Goal: Task Accomplishment & Management: Use online tool/utility

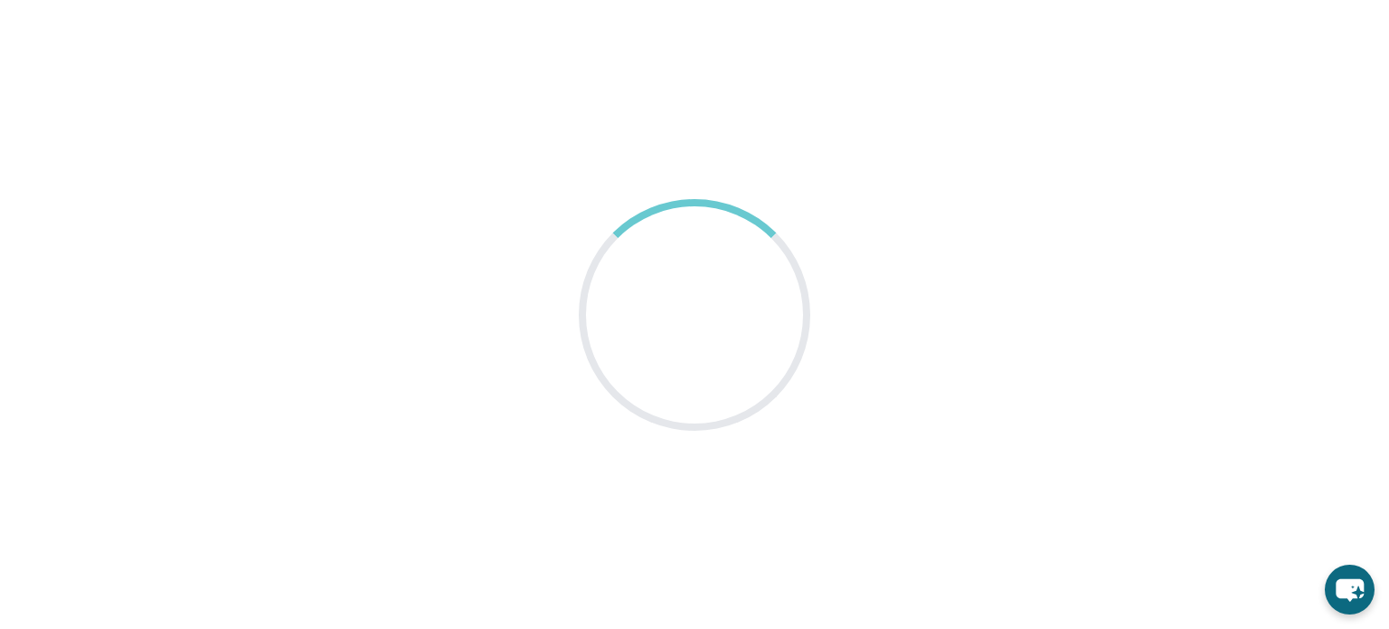
click at [725, 333] on div at bounding box center [694, 314] width 327 height 327
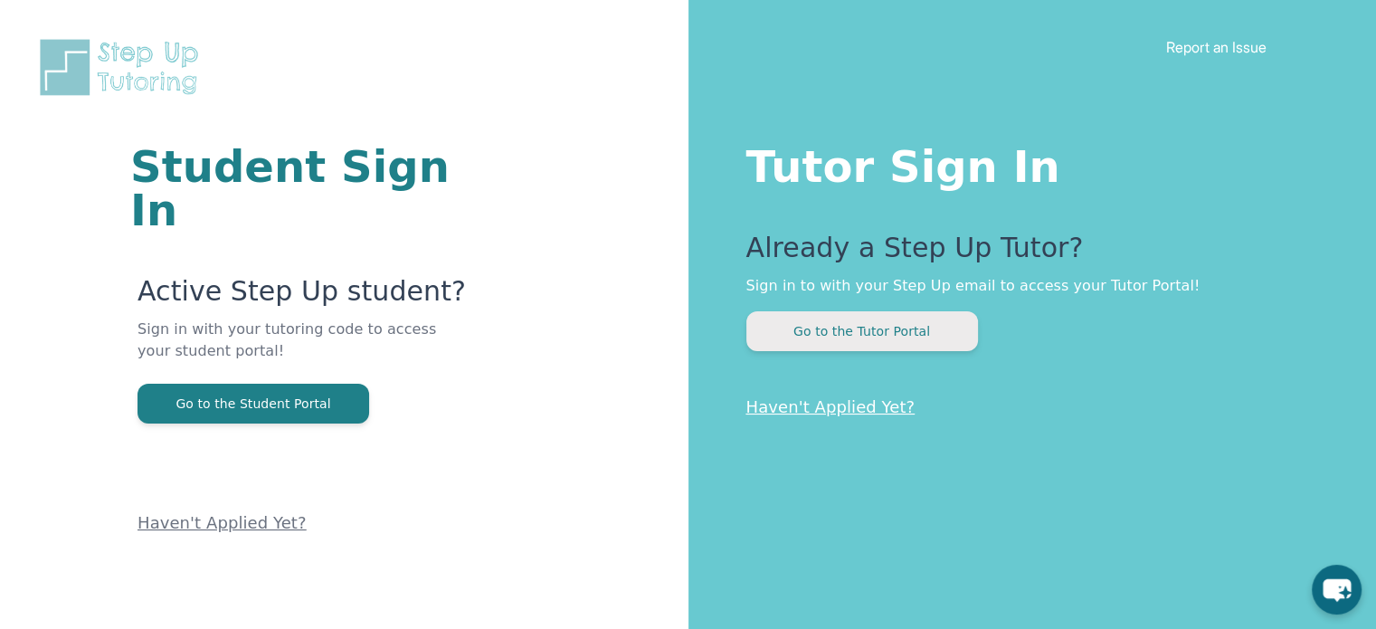
click at [890, 339] on button "Go to the Tutor Portal" at bounding box center [862, 331] width 232 height 40
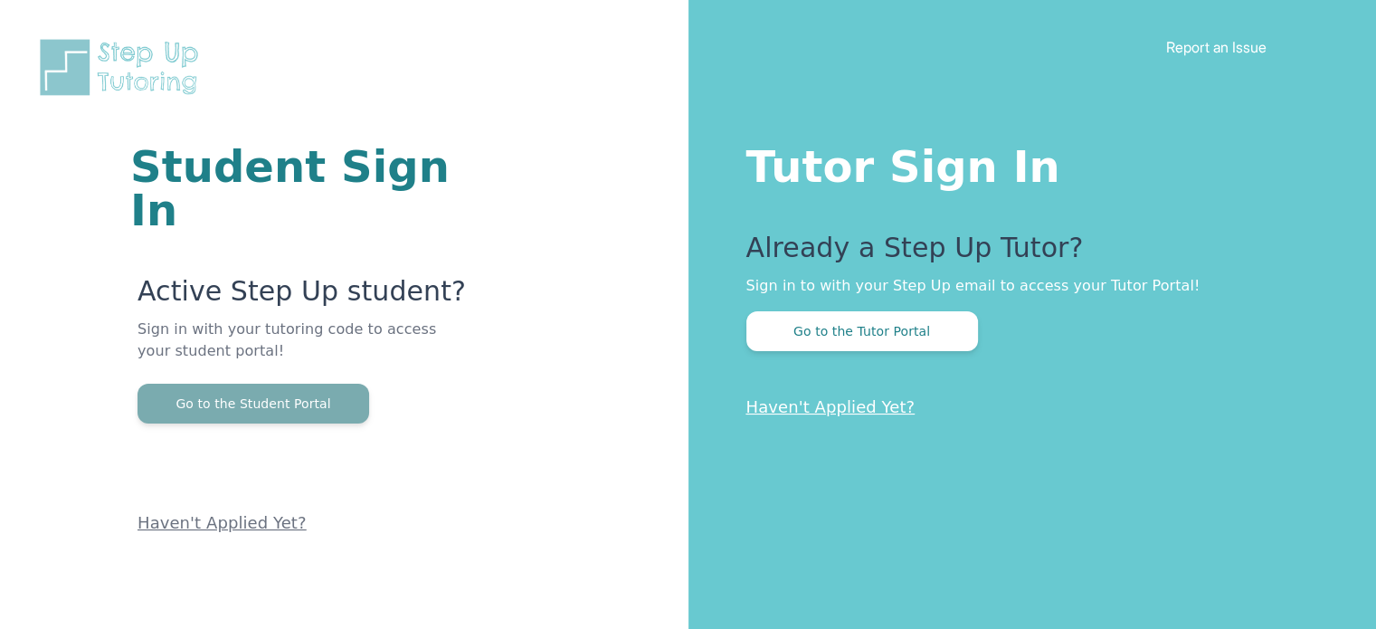
click at [316, 383] on button "Go to the Student Portal" at bounding box center [253, 403] width 232 height 40
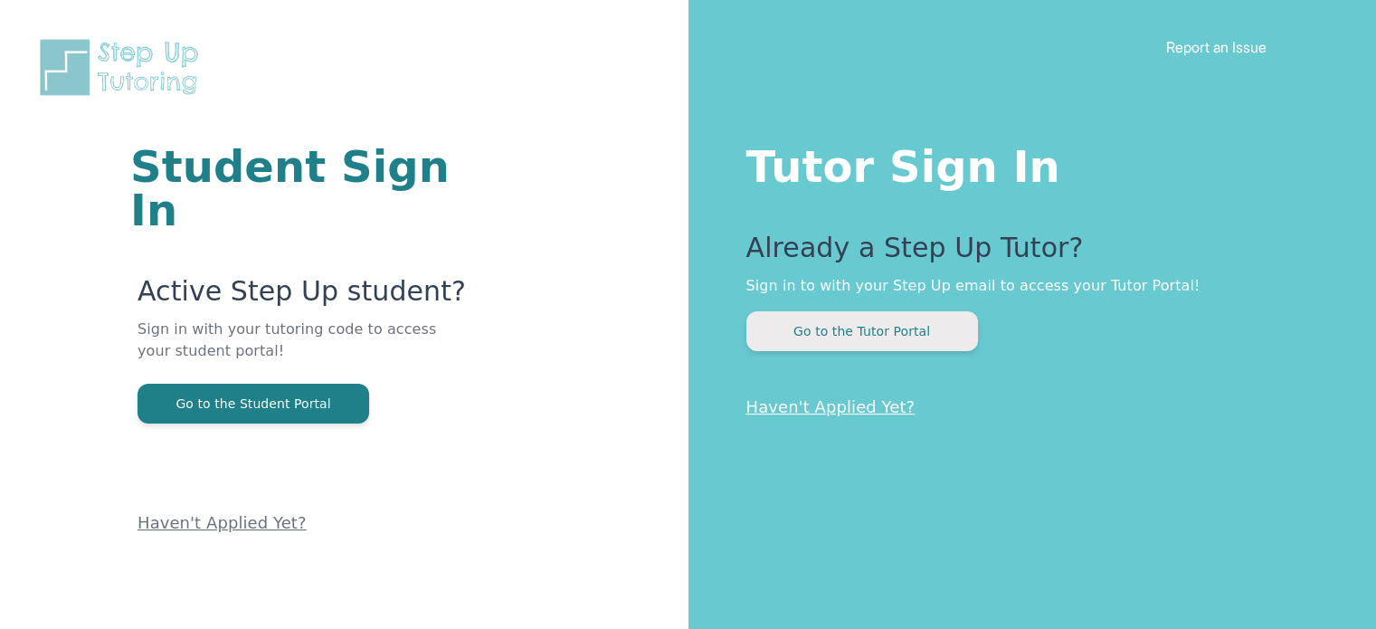
click at [880, 333] on button "Go to the Tutor Portal" at bounding box center [862, 331] width 232 height 40
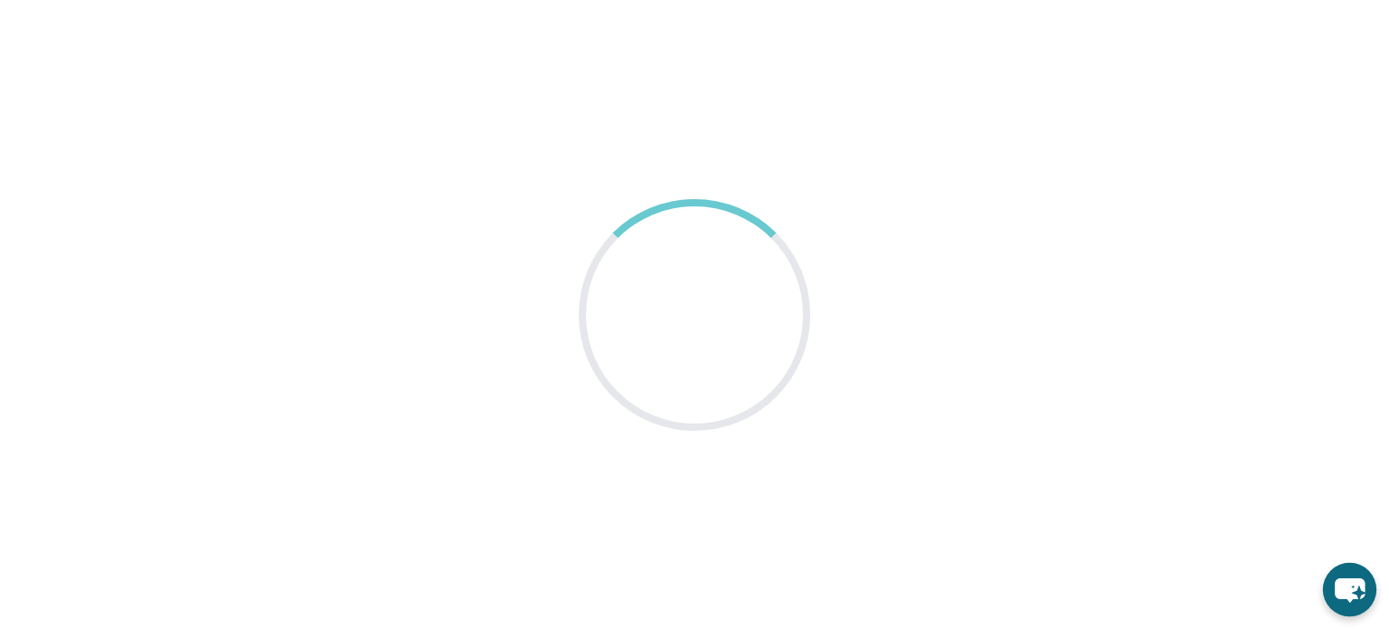
click at [1364, 591] on icon "chat-button" at bounding box center [1349, 589] width 53 height 53
click at [1358, 591] on icon "chat-button" at bounding box center [1351, 590] width 24 height 24
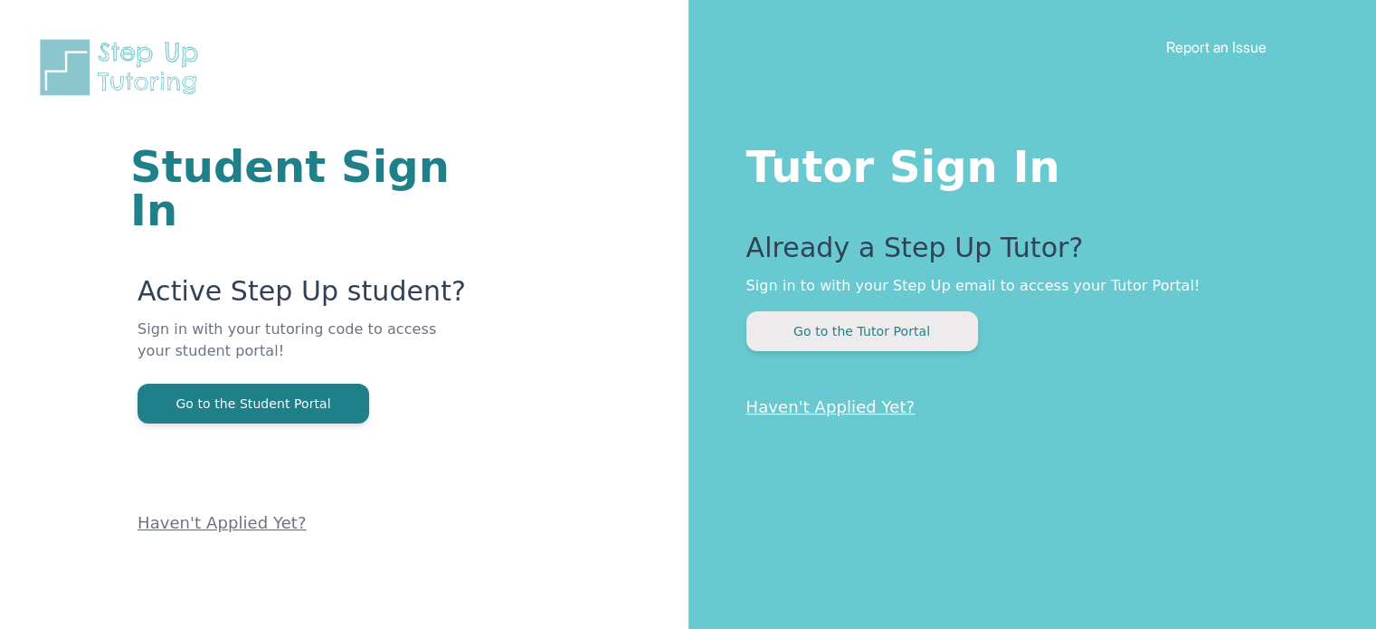
click at [912, 334] on button "Go to the Tutor Portal" at bounding box center [862, 331] width 232 height 40
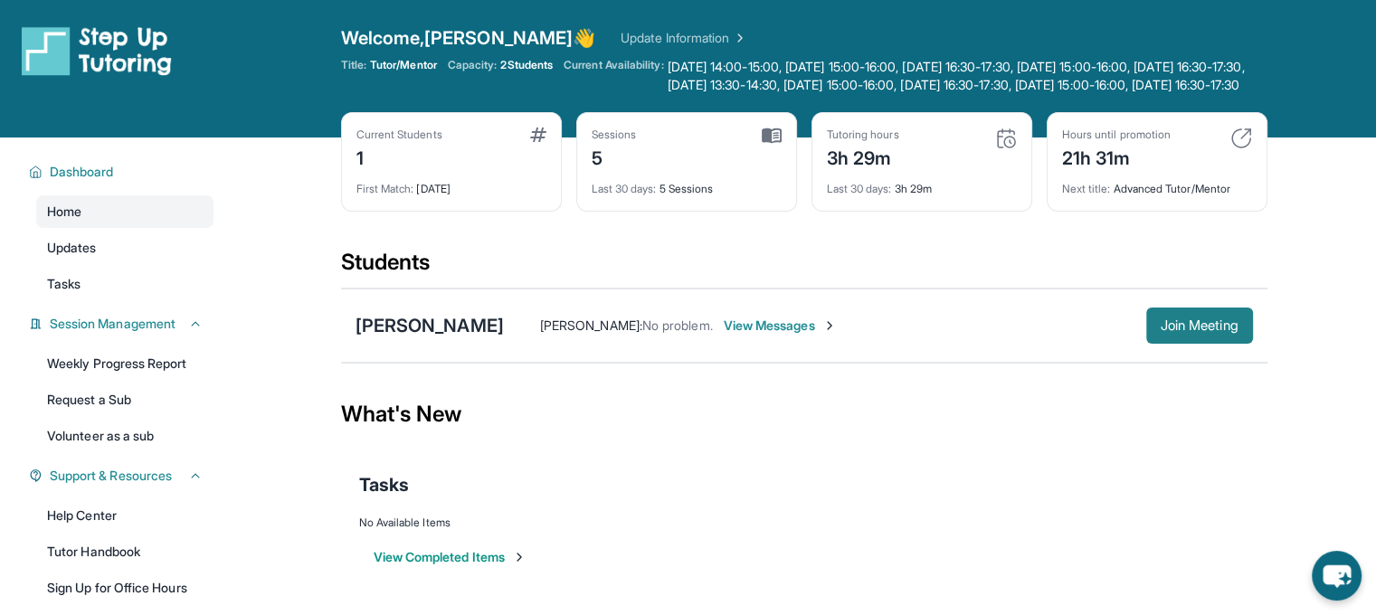
click at [1176, 344] on button "Join Meeting" at bounding box center [1199, 325] width 107 height 36
